Goal: Transaction & Acquisition: Purchase product/service

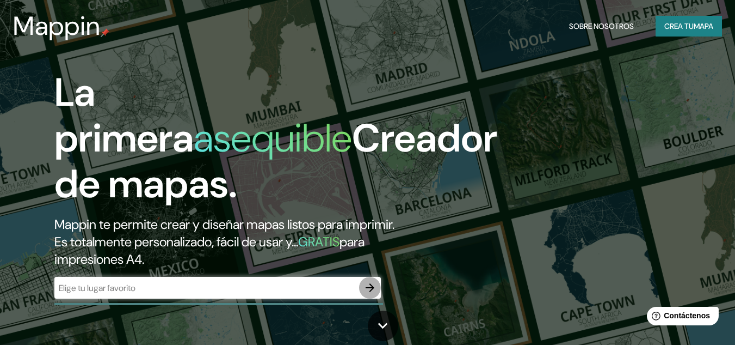
click at [365, 278] on button "button" at bounding box center [370, 288] width 22 height 22
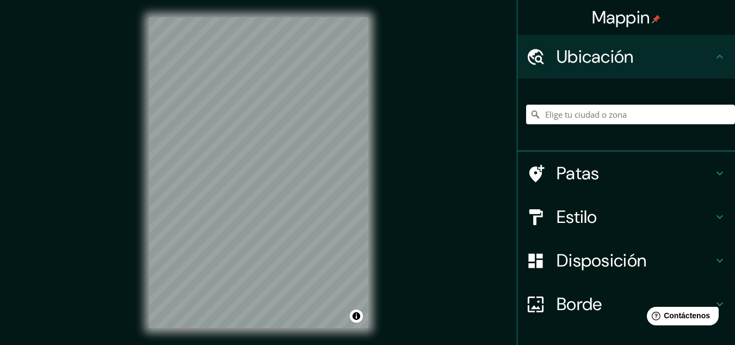
click at [377, 192] on div "© Mapbox © OpenStreetMap Improve this map" at bounding box center [259, 172] width 254 height 345
click at [416, 202] on div "Mappin Ubicación Patas Estilo Disposición Borde Elige un borde. Consejo : puede…" at bounding box center [367, 181] width 735 height 363
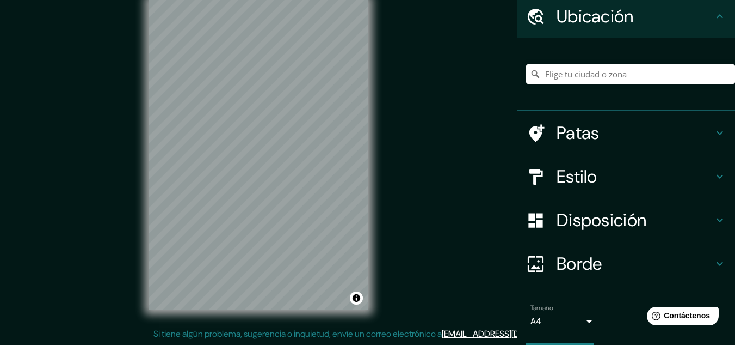
scroll to position [72, 0]
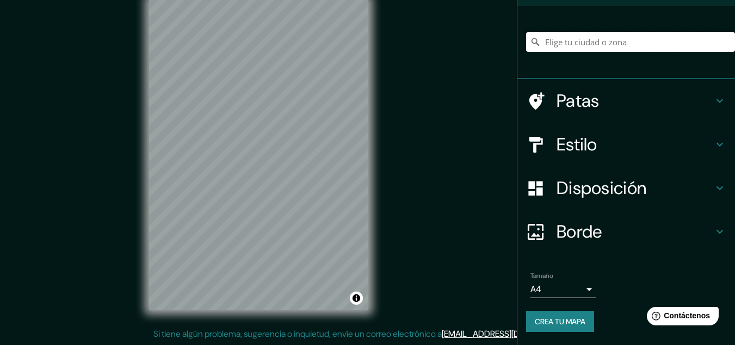
click at [595, 46] on input "Elige tu ciudad o zona" at bounding box center [630, 42] width 209 height 20
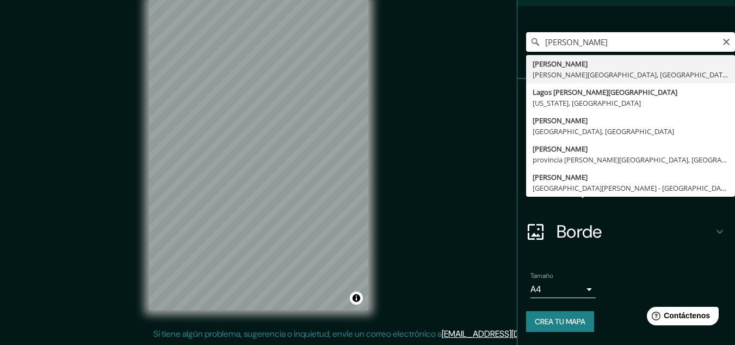
type input "[PERSON_NAME], [PERSON_NAME][GEOGRAPHIC_DATA], [GEOGRAPHIC_DATA]"
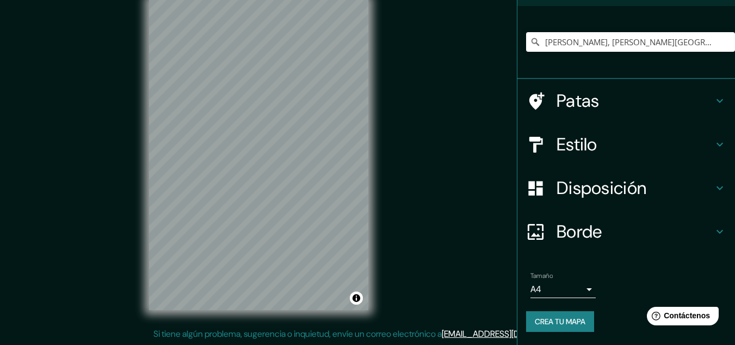
click at [377, 169] on div "© Mapbox © OpenStreetMap Improve this map" at bounding box center [259, 154] width 254 height 345
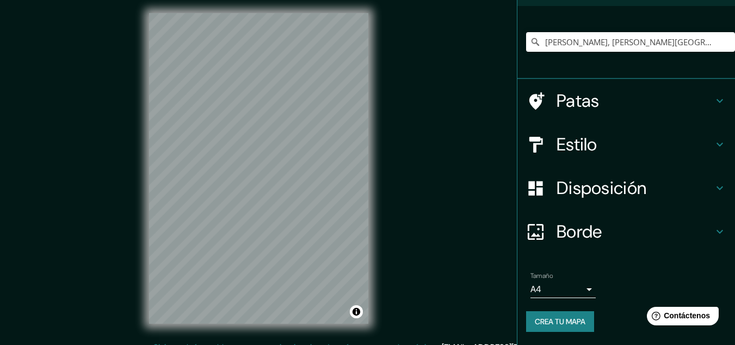
scroll to position [0, 0]
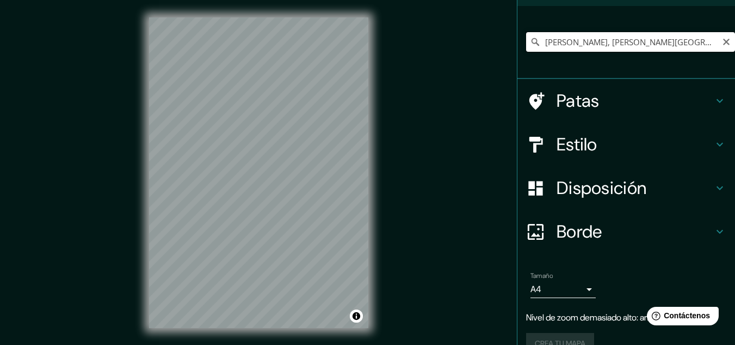
click at [689, 44] on input "[PERSON_NAME], [PERSON_NAME][GEOGRAPHIC_DATA], [GEOGRAPHIC_DATA]" at bounding box center [630, 42] width 209 height 20
click at [669, 89] on div "Patas" at bounding box center [627, 101] width 218 height 44
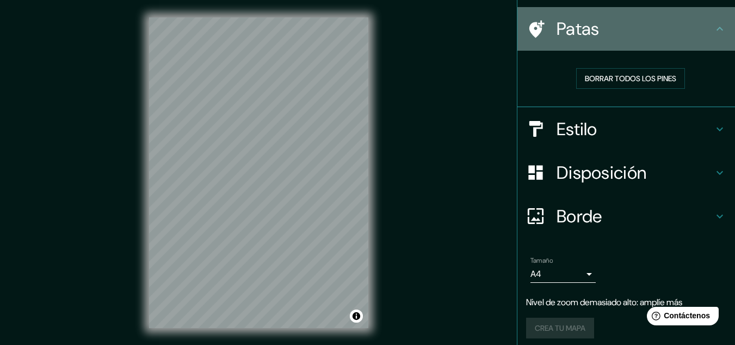
click at [714, 28] on icon at bounding box center [720, 28] width 13 height 13
click at [714, 24] on icon at bounding box center [720, 28] width 13 height 13
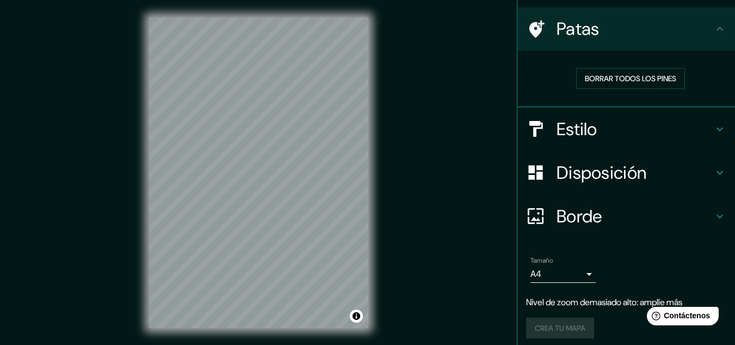
click at [470, 96] on div "Mappin Ubicación [PERSON_NAME], [PERSON_NAME][GEOGRAPHIC_DATA], [GEOGRAPHIC_DAT…" at bounding box center [367, 181] width 735 height 363
click at [632, 71] on font "Borrar todos los pines" at bounding box center [630, 78] width 91 height 14
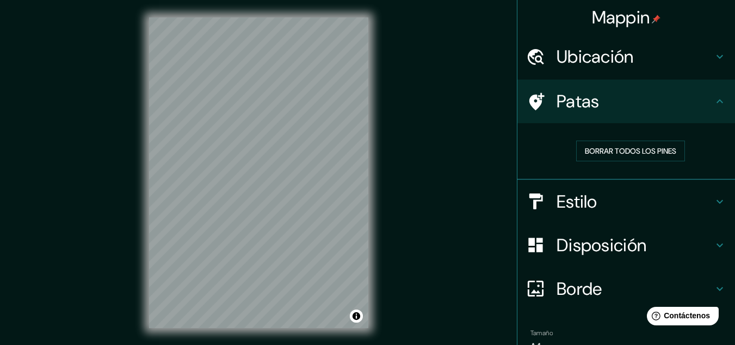
click at [643, 68] on div "Ubicación" at bounding box center [627, 57] width 218 height 44
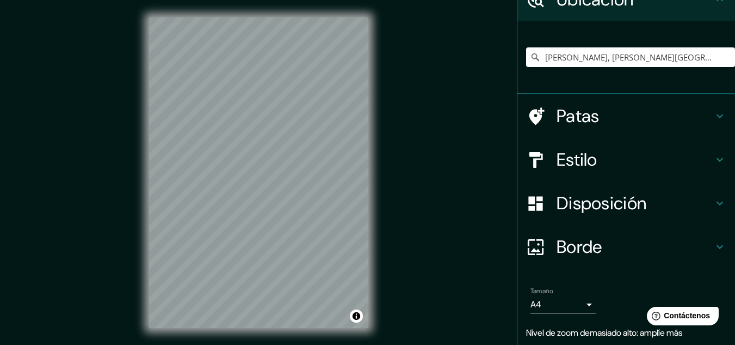
scroll to position [94, 0]
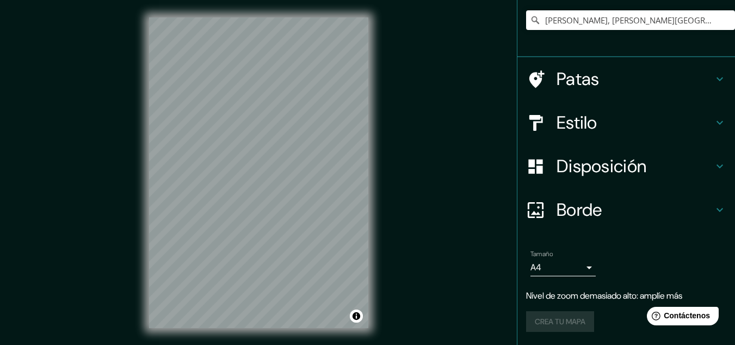
click at [568, 326] on div "Crea tu mapa" at bounding box center [626, 321] width 200 height 21
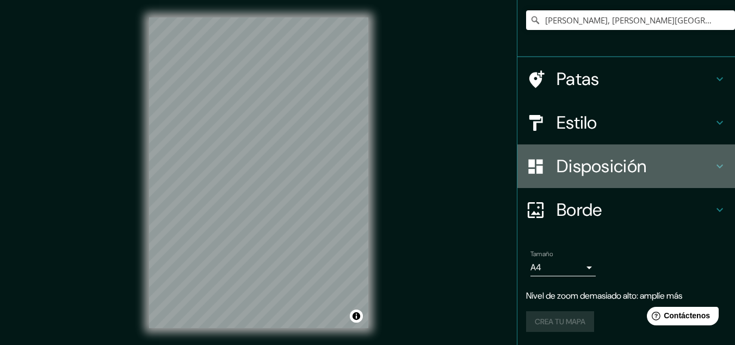
click at [660, 170] on h4 "Disposición" at bounding box center [635, 166] width 157 height 22
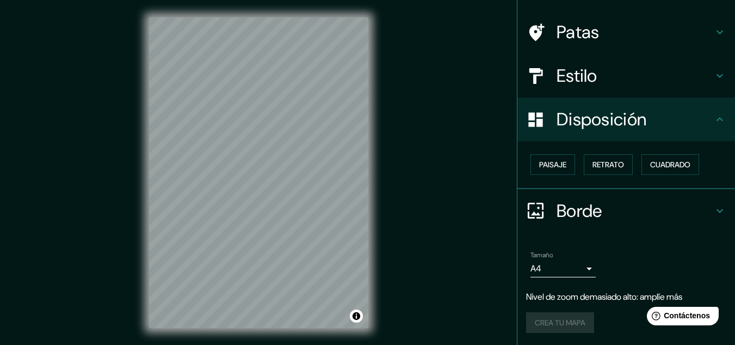
scroll to position [70, 0]
drag, startPoint x: 672, startPoint y: 124, endPoint x: 676, endPoint y: 133, distance: 10.0
click at [676, 127] on h4 "Disposición" at bounding box center [635, 119] width 157 height 22
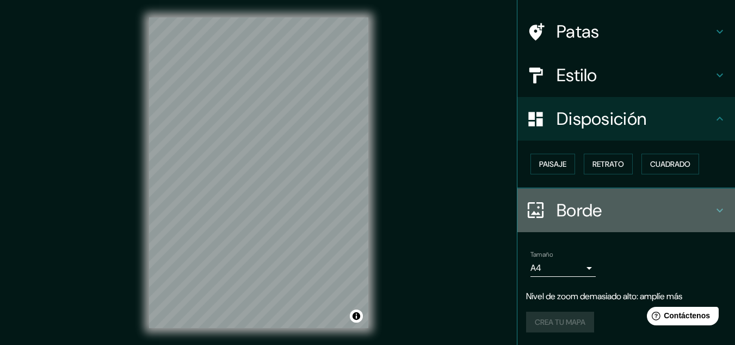
click at [631, 207] on h4 "Borde" at bounding box center [635, 210] width 157 height 22
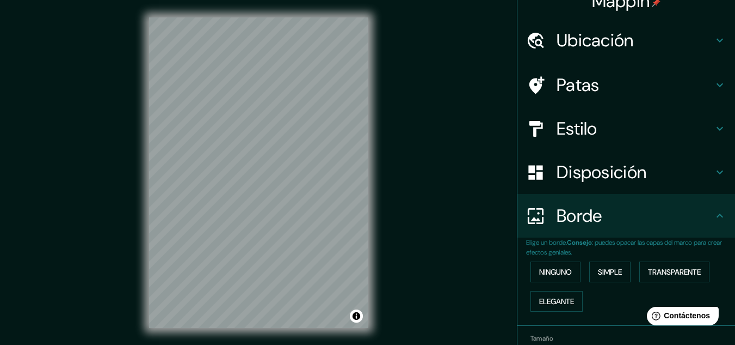
scroll to position [0, 0]
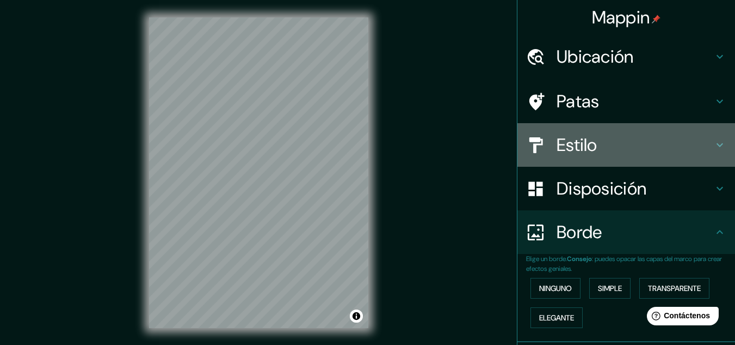
click at [662, 144] on h4 "Estilo" at bounding box center [635, 145] width 157 height 22
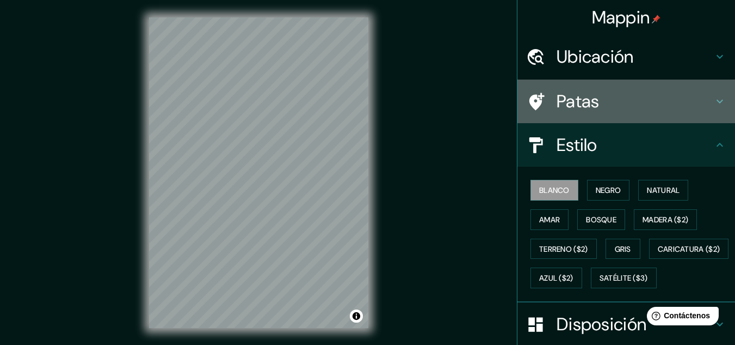
click at [588, 97] on font "Patas" at bounding box center [578, 101] width 43 height 23
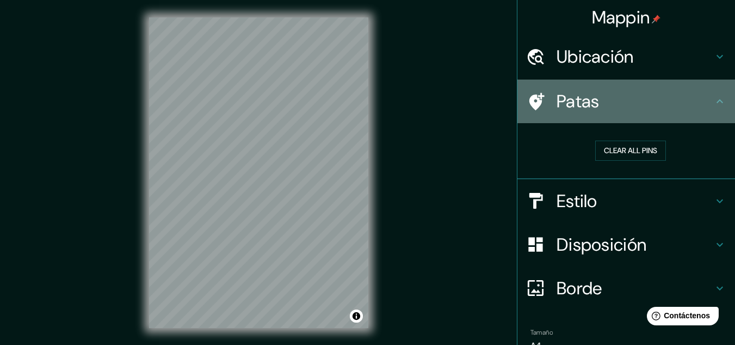
click at [588, 97] on font "Patas" at bounding box center [578, 101] width 43 height 23
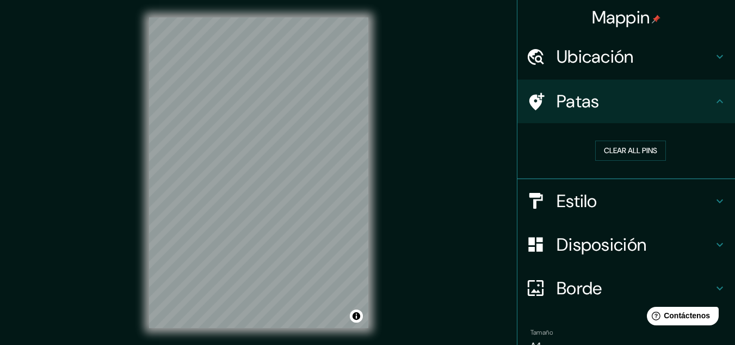
click at [586, 215] on div "Estilo" at bounding box center [627, 201] width 218 height 44
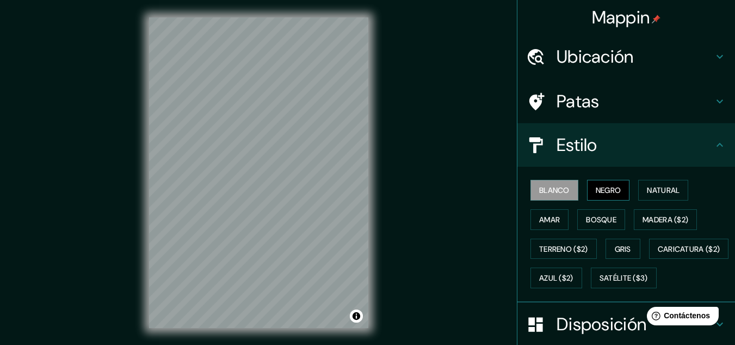
click at [599, 185] on font "Negro" at bounding box center [609, 190] width 26 height 14
click at [552, 193] on font "Blanco" at bounding box center [554, 190] width 30 height 10
drag, startPoint x: 585, startPoint y: 179, endPoint x: 593, endPoint y: 186, distance: 11.2
click at [585, 179] on div "Blanco Negro Natural Amar Bosque Madera ($2) Terreno ($2) Gris Caricatura ($2) …" at bounding box center [630, 233] width 209 height 117
click at [596, 186] on font "Negro" at bounding box center [609, 190] width 26 height 10
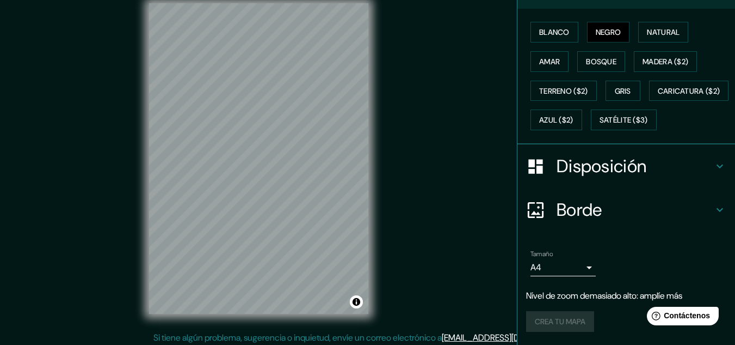
scroll to position [18, 0]
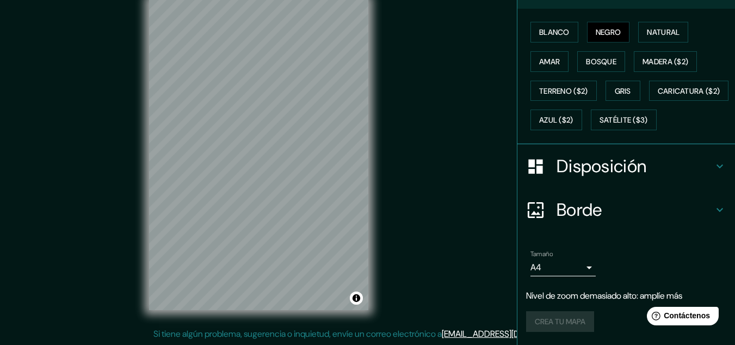
drag, startPoint x: 544, startPoint y: 320, endPoint x: 536, endPoint y: 317, distance: 8.8
click at [543, 321] on div "Crea tu mapa" at bounding box center [626, 321] width 200 height 21
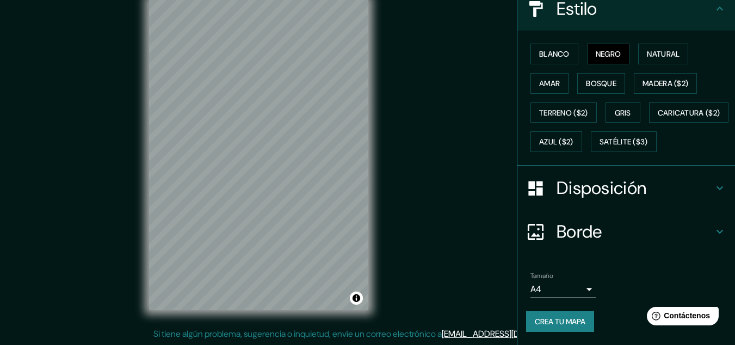
click at [375, 201] on div "© Mapbox © OpenStreetMap Improve this map" at bounding box center [259, 154] width 254 height 345
click at [403, 76] on div "Mappin Ubicación [PERSON_NAME], [PERSON_NAME][GEOGRAPHIC_DATA], [GEOGRAPHIC_DAT…" at bounding box center [367, 163] width 735 height 363
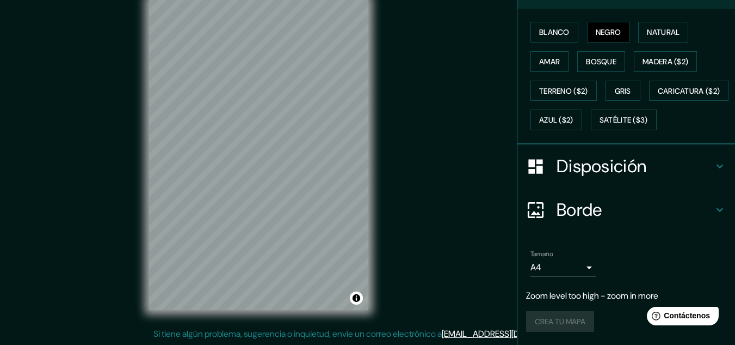
scroll to position [187, 0]
